Goal: Find specific page/section: Find specific page/section

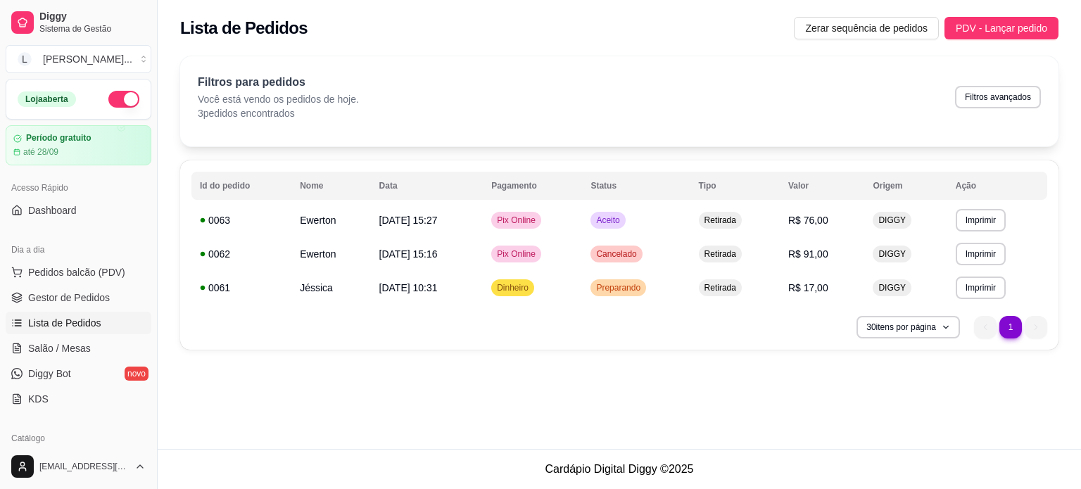
click at [361, 160] on div "**********" at bounding box center [619, 254] width 878 height 189
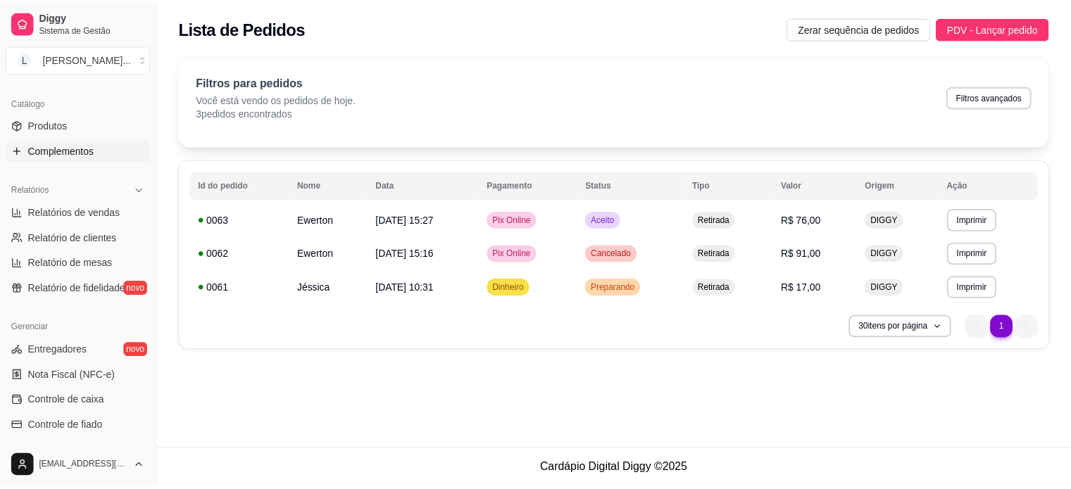
scroll to position [453, 0]
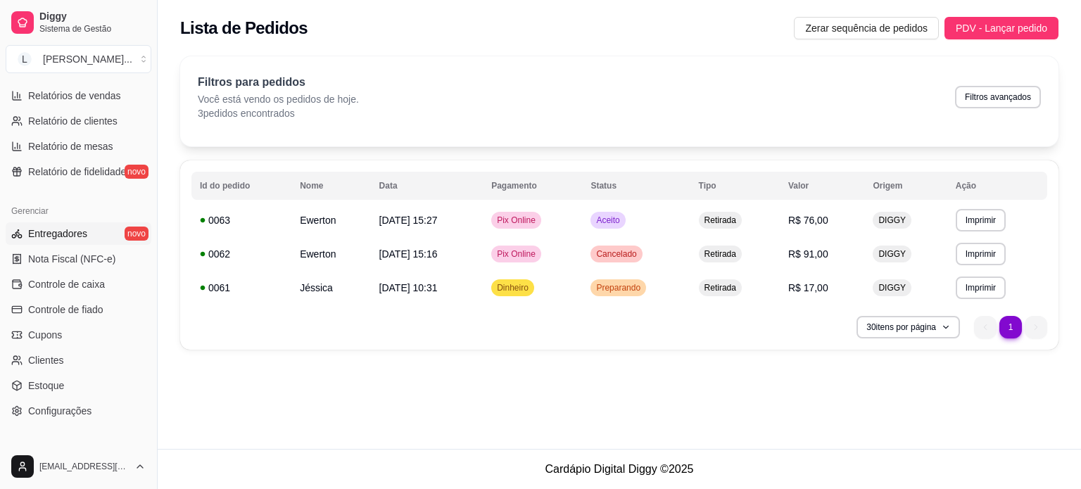
click at [90, 233] on link "Entregadores novo" at bounding box center [79, 233] width 146 height 23
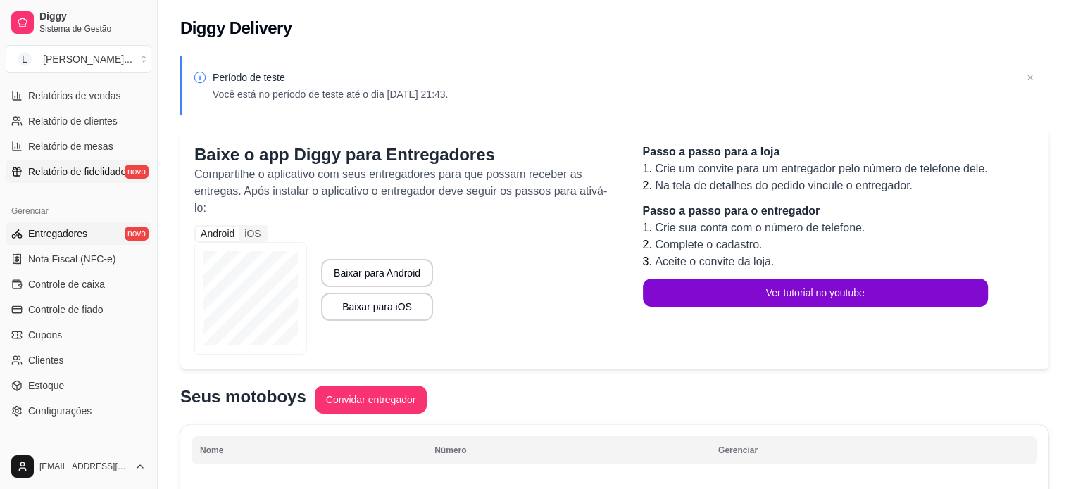
click at [110, 174] on span "Relatório de fidelidade" at bounding box center [77, 172] width 98 height 14
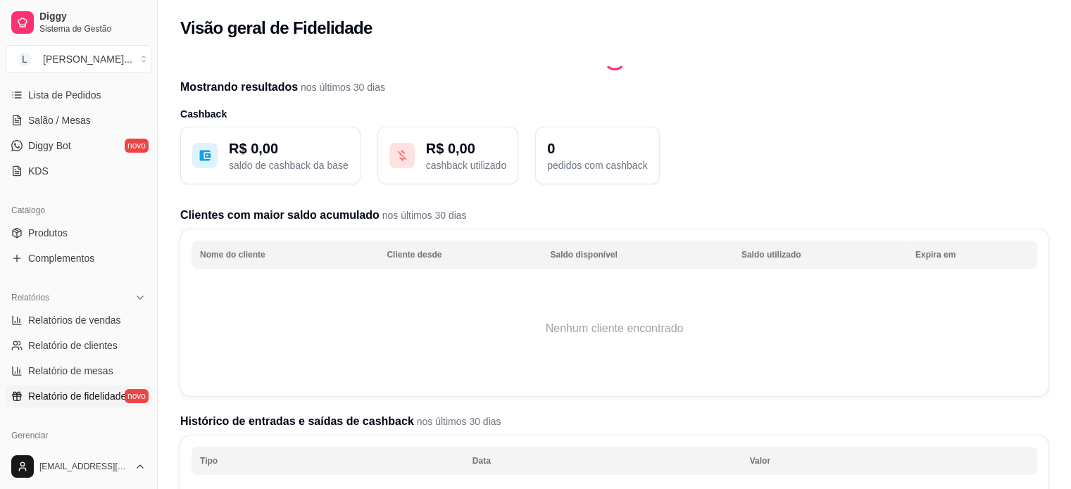
scroll to position [171, 0]
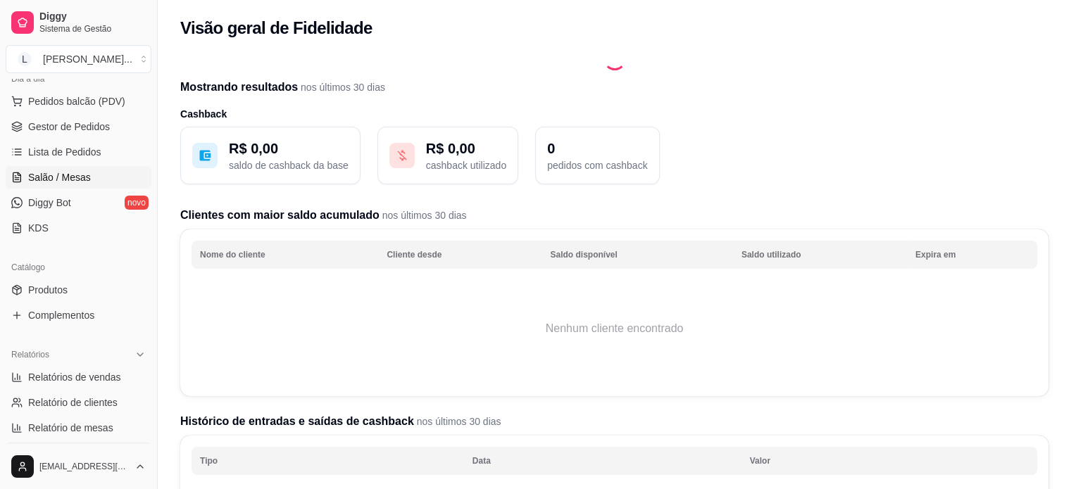
drag, startPoint x: 89, startPoint y: 194, endPoint x: 100, endPoint y: 182, distance: 15.4
click at [89, 194] on link "Diggy Bot novo" at bounding box center [79, 202] width 146 height 23
